Goal: Information Seeking & Learning: Learn about a topic

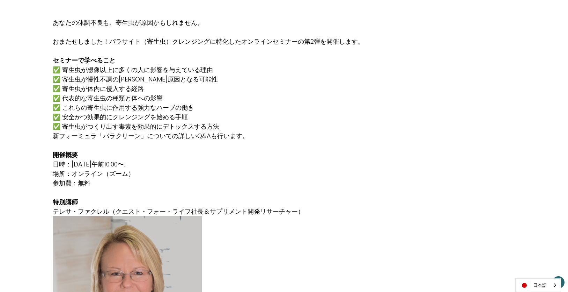
scroll to position [466, 0]
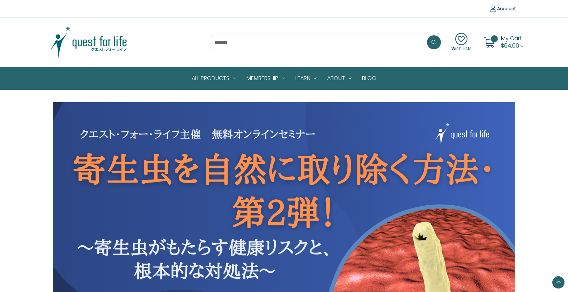
scroll to position [455, 0]
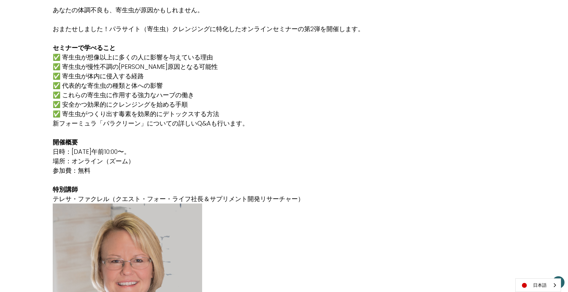
scroll to position [420, 0]
